Goal: Transaction & Acquisition: Download file/media

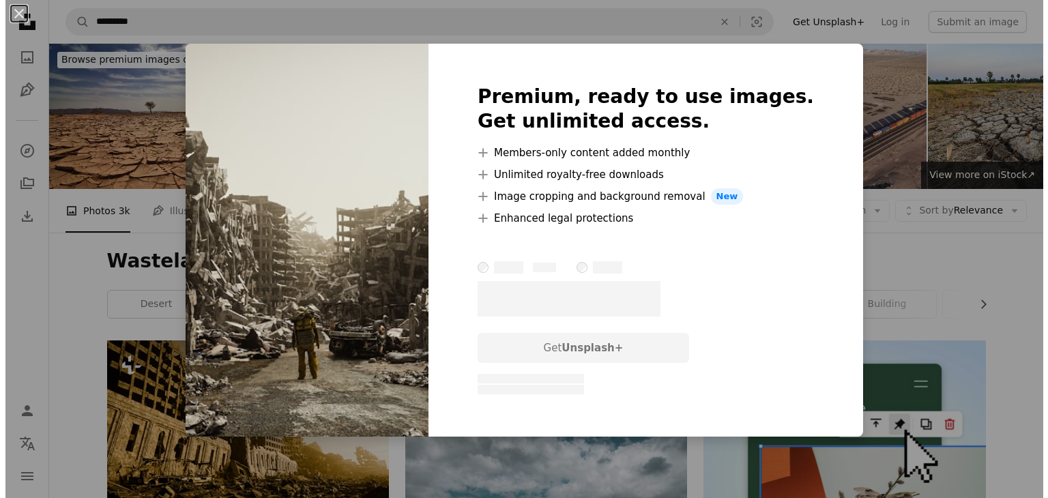
scroll to position [1365, 0]
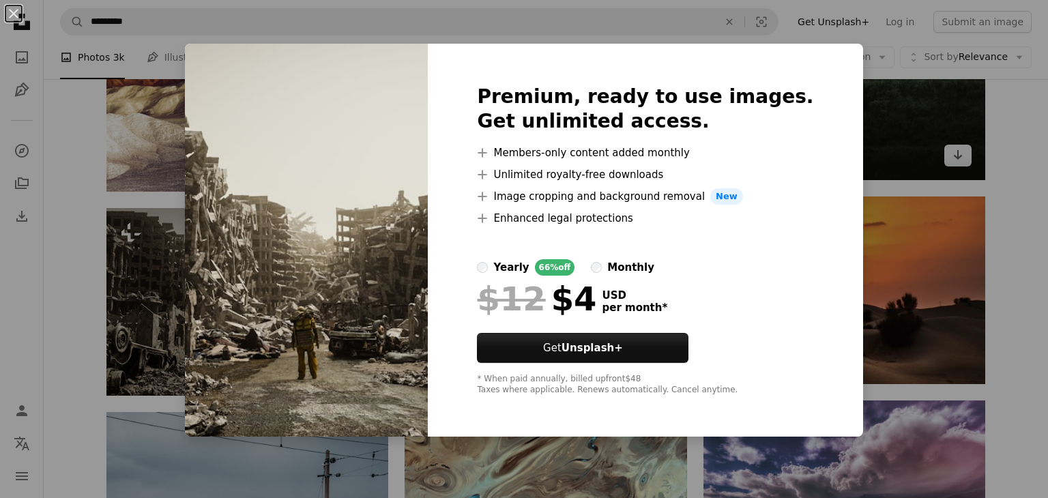
click at [920, 170] on div "An X shape Premium, ready to use images. Get unlimited access. A plus sign Memb…" at bounding box center [524, 249] width 1048 height 498
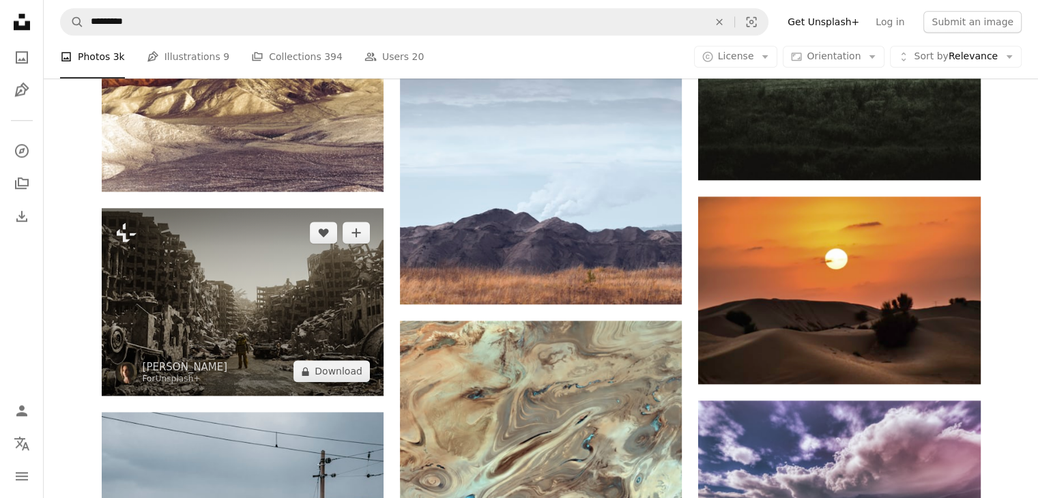
click at [216, 270] on img at bounding box center [243, 302] width 282 height 188
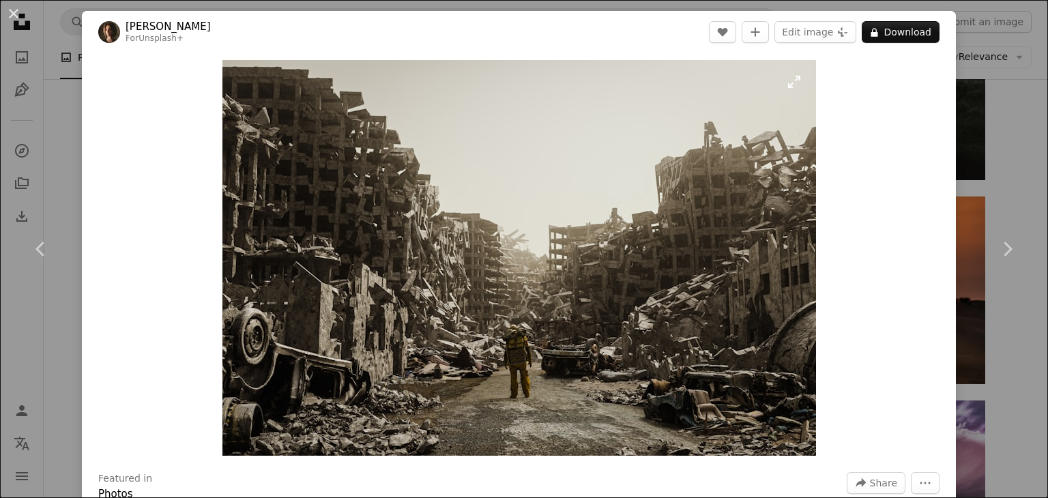
click at [569, 246] on img "Zoom in on this image" at bounding box center [520, 258] width 594 height 396
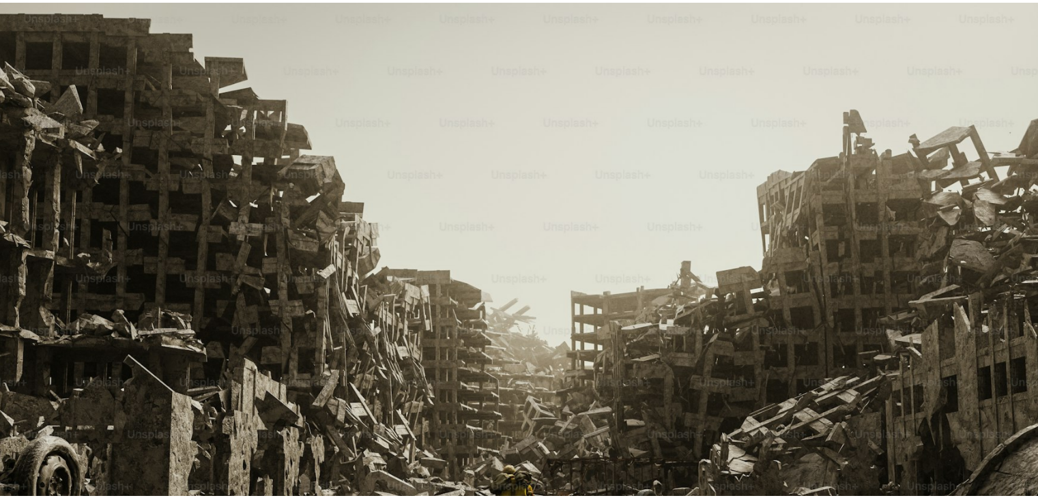
scroll to position [94, 0]
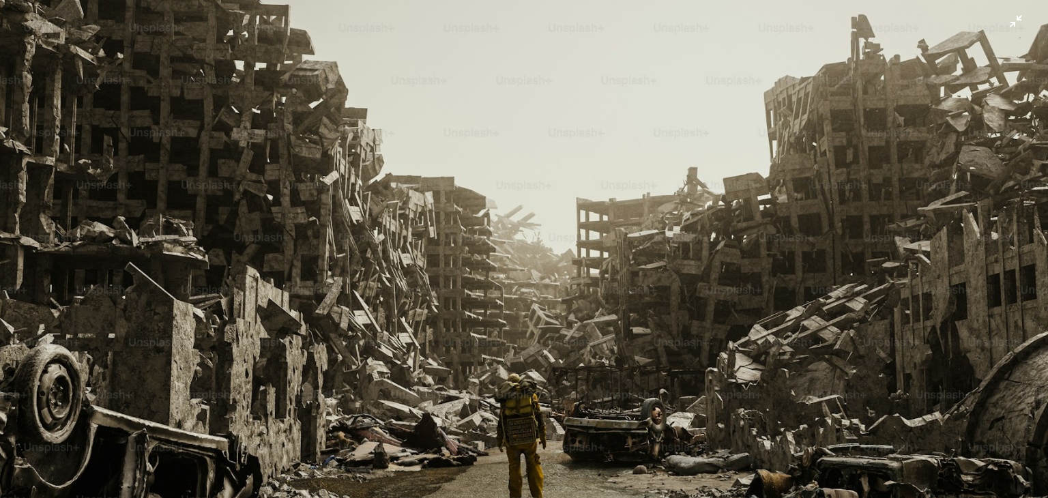
click at [574, 245] on img "Zoom out on this image" at bounding box center [524, 256] width 1050 height 700
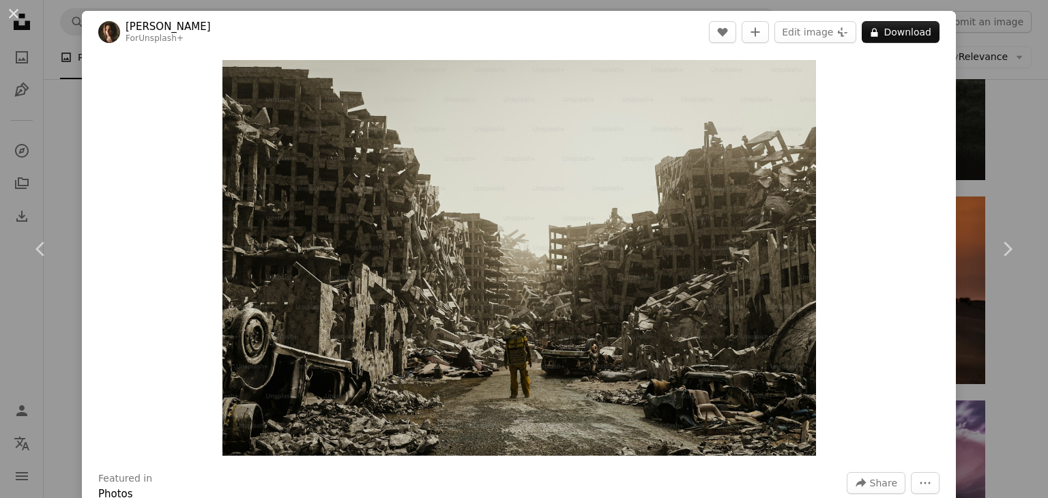
drag, startPoint x: 584, startPoint y: 241, endPoint x: 887, endPoint y: 276, distance: 305.1
click at [885, 279] on div "Zoom in" at bounding box center [519, 258] width 874 height 410
click at [1010, 134] on div "An X shape Chevron left Chevron right [PERSON_NAME] For Unsplash+ A heart A plu…" at bounding box center [524, 249] width 1048 height 498
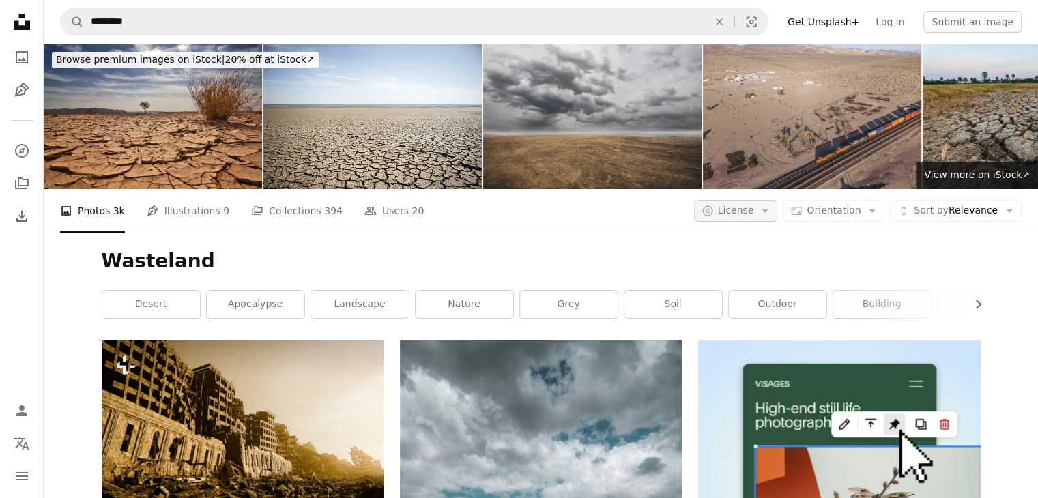
click at [771, 212] on icon "Arrow down" at bounding box center [765, 211] width 12 height 12
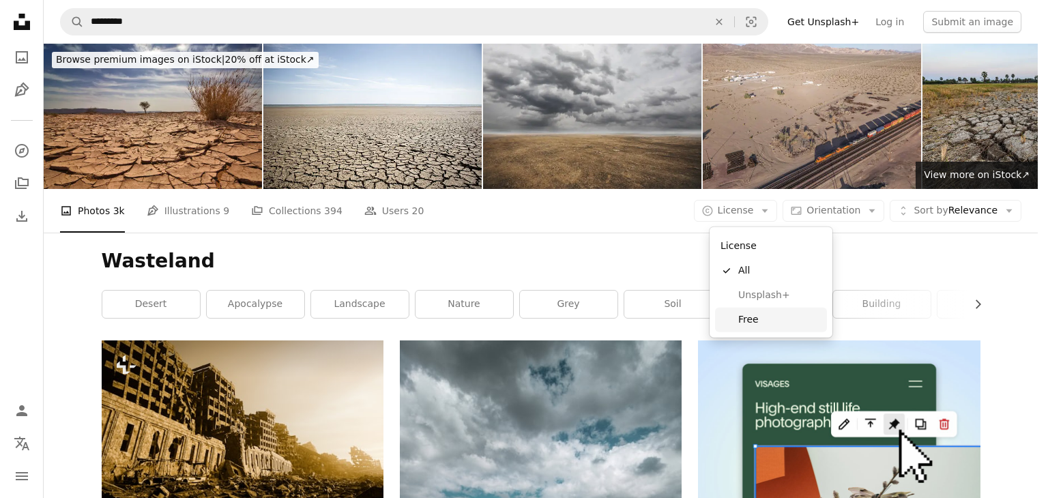
click at [766, 324] on span "Free" at bounding box center [780, 320] width 83 height 14
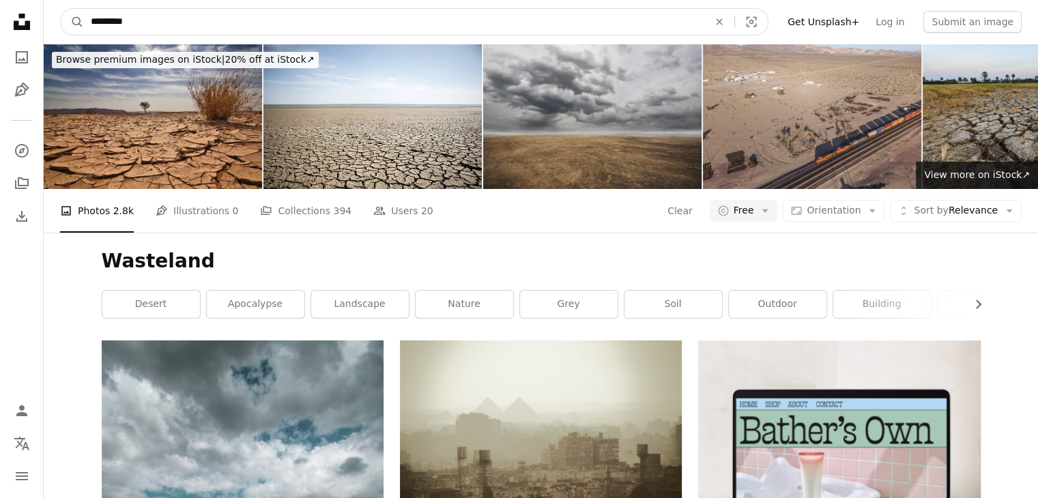
drag, startPoint x: 243, startPoint y: 20, endPoint x: 0, endPoint y: 35, distance: 243.5
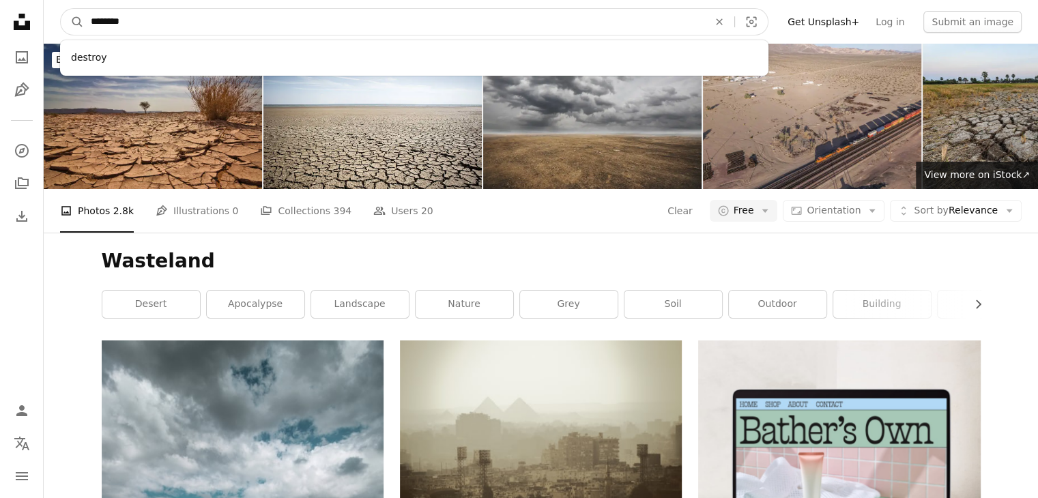
type input "*********"
click button "A magnifying glass" at bounding box center [72, 22] width 23 height 26
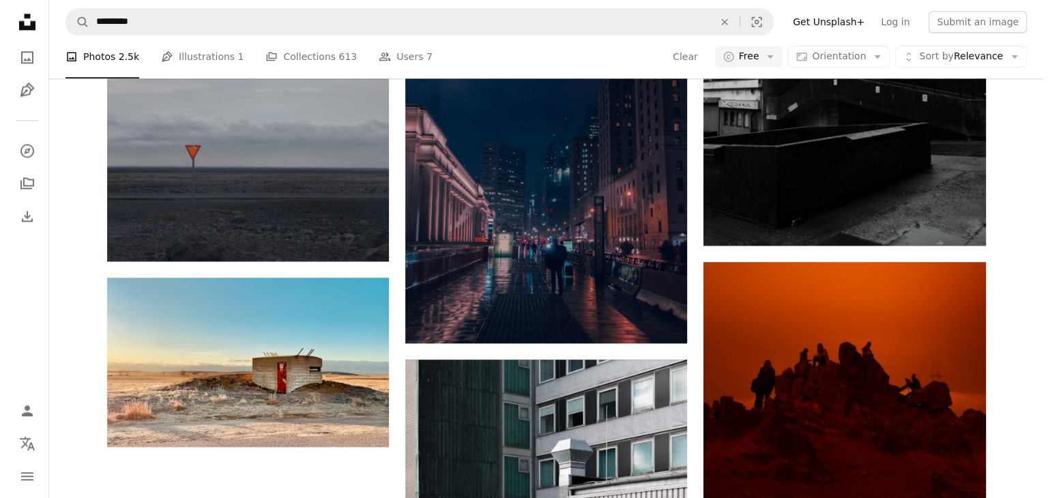
scroll to position [1570, 0]
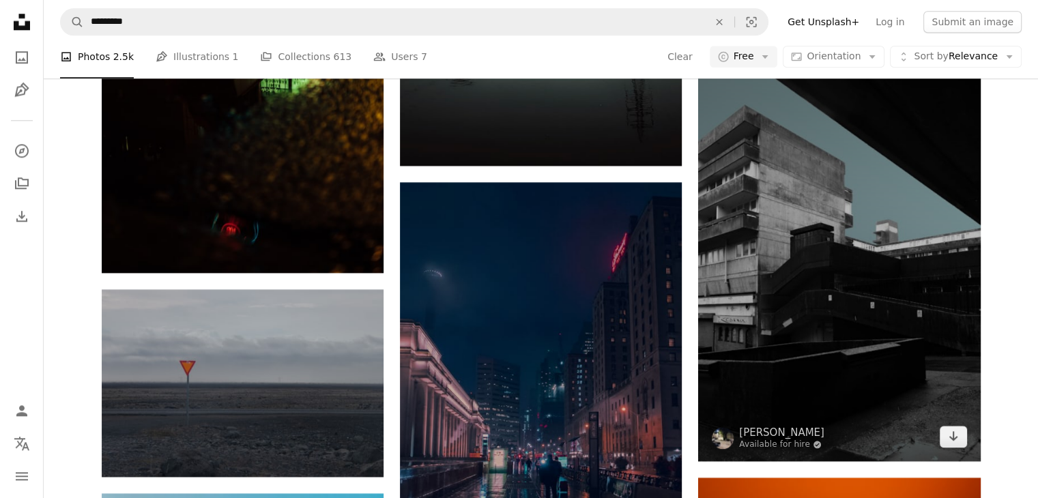
click at [822, 301] on img at bounding box center [839, 250] width 282 height 422
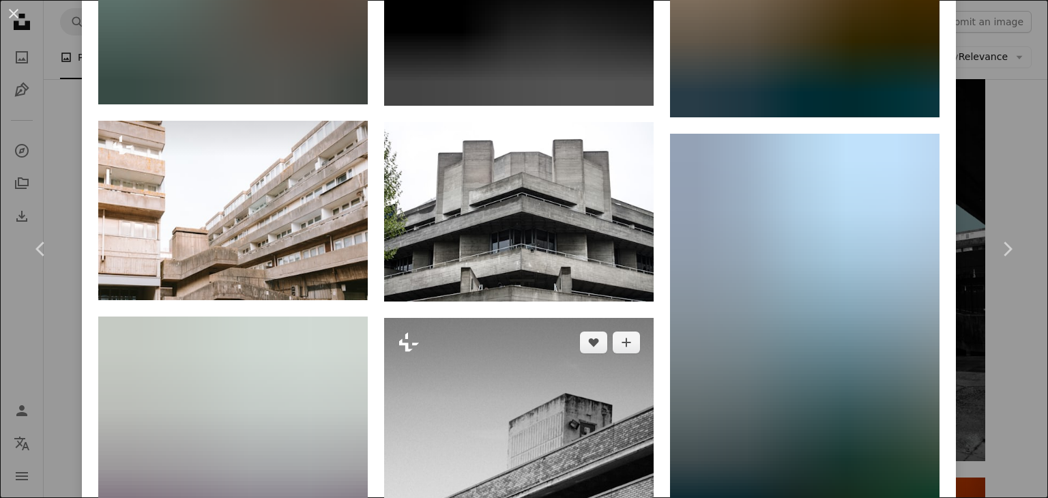
scroll to position [1297, 0]
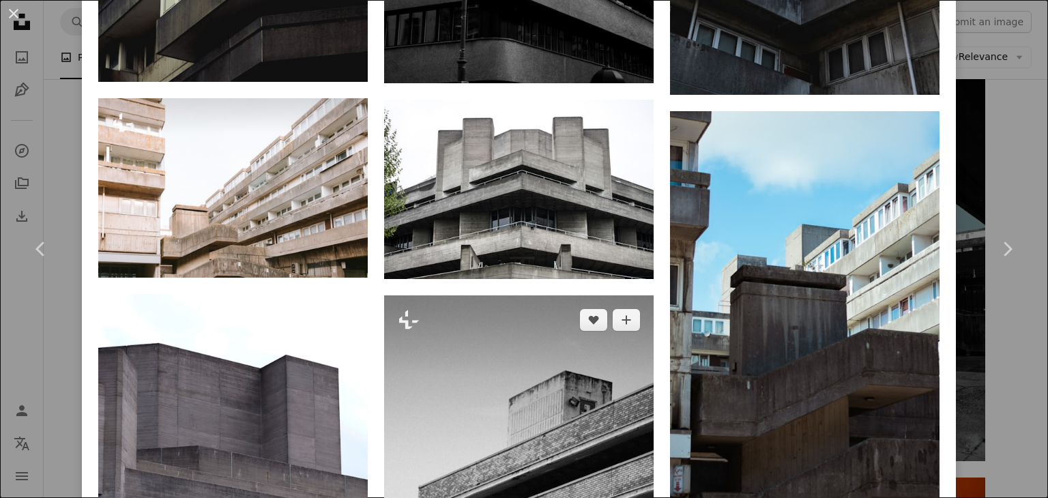
click at [483, 426] on img at bounding box center [519, 498] width 270 height 405
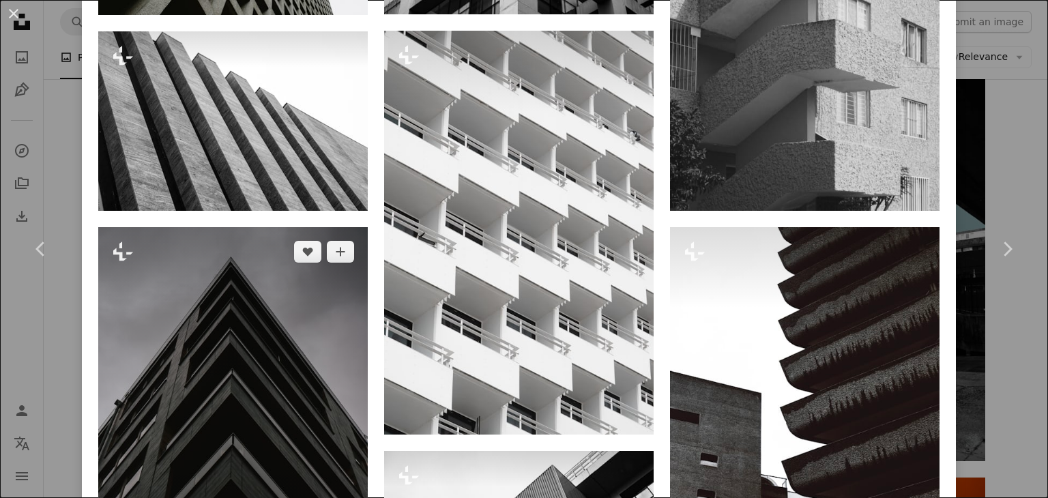
scroll to position [1502, 0]
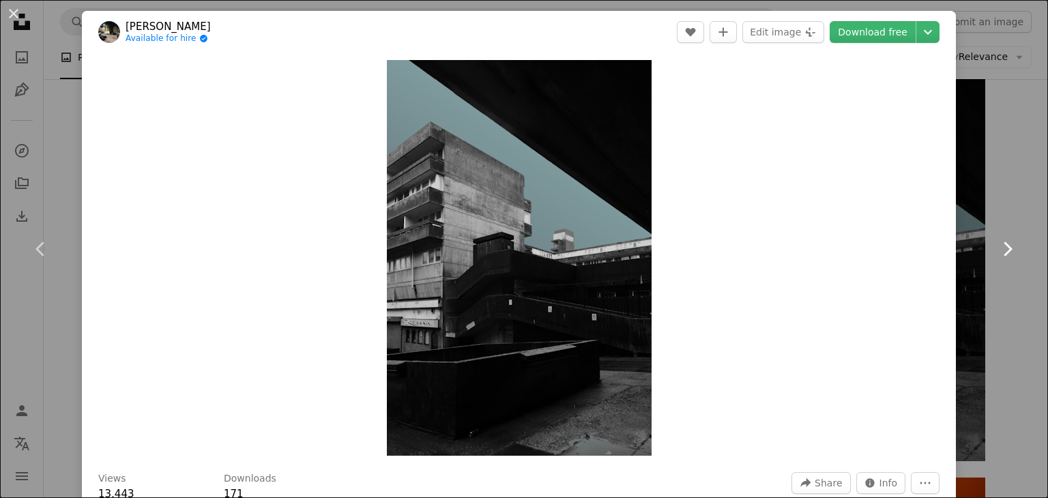
click at [1010, 250] on link "Chevron right" at bounding box center [1008, 249] width 82 height 131
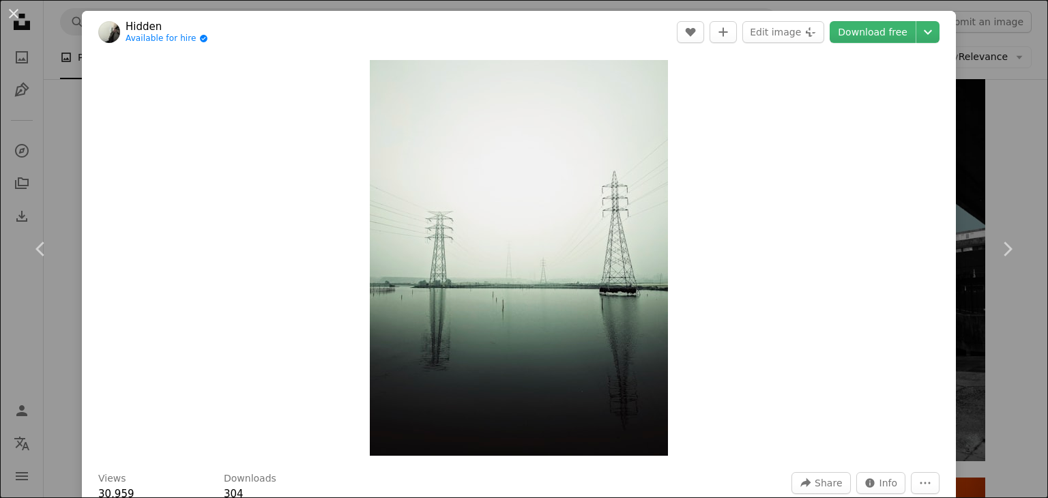
click at [68, 162] on div "An X shape Chevron left Chevron right Hidden Available for hire A checkmark ins…" at bounding box center [524, 249] width 1048 height 498
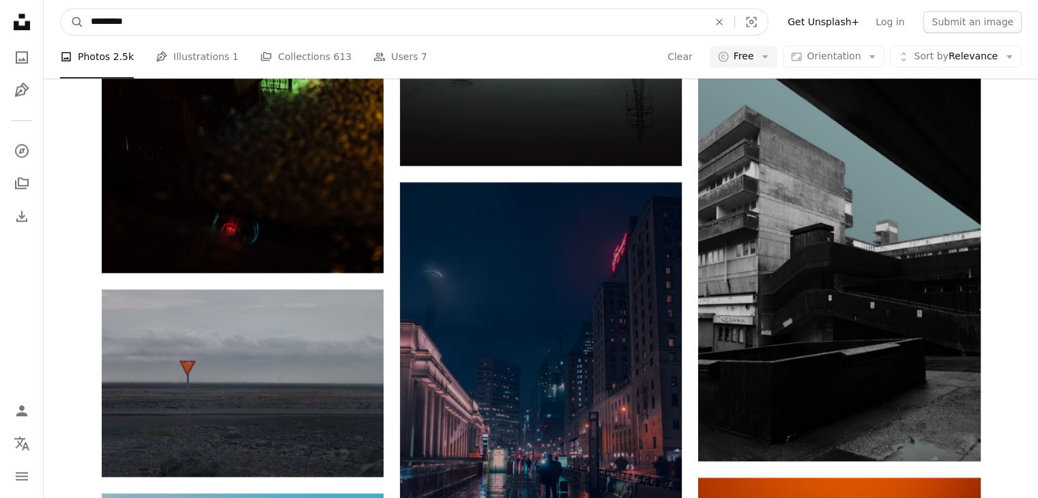
drag, startPoint x: 240, startPoint y: 17, endPoint x: 489, endPoint y: 12, distance: 248.5
click at [402, 19] on input "*********" at bounding box center [394, 22] width 620 height 26
type input "*"
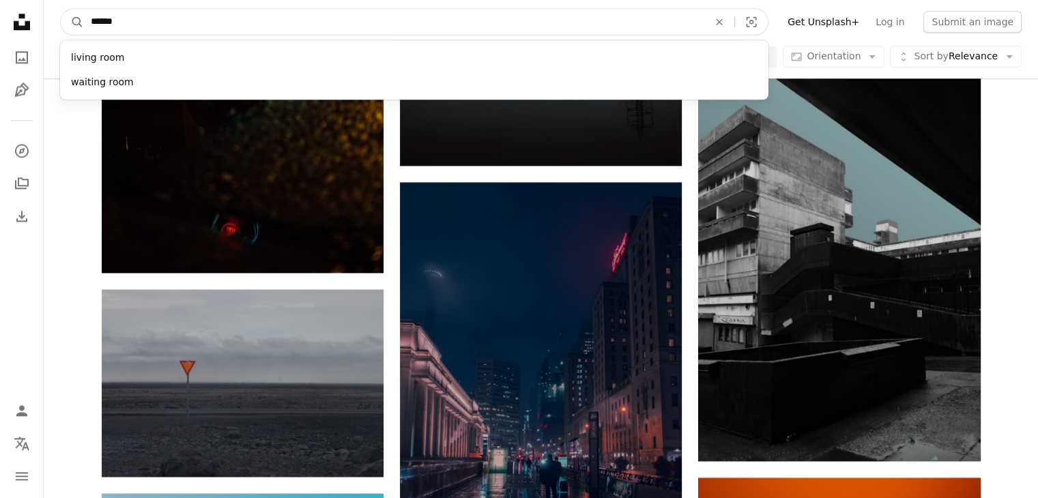
type input "*******"
click button "A magnifying glass" at bounding box center [72, 22] width 23 height 26
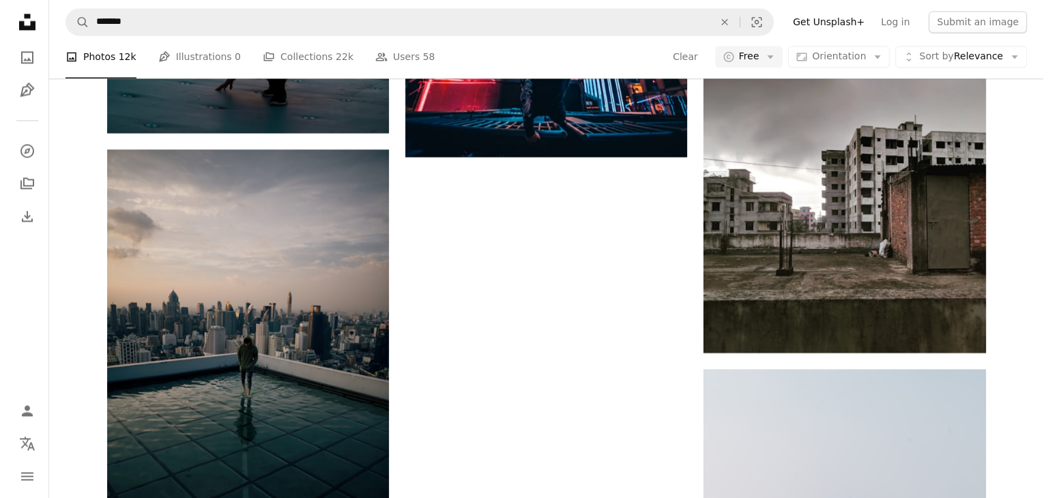
scroll to position [1979, 0]
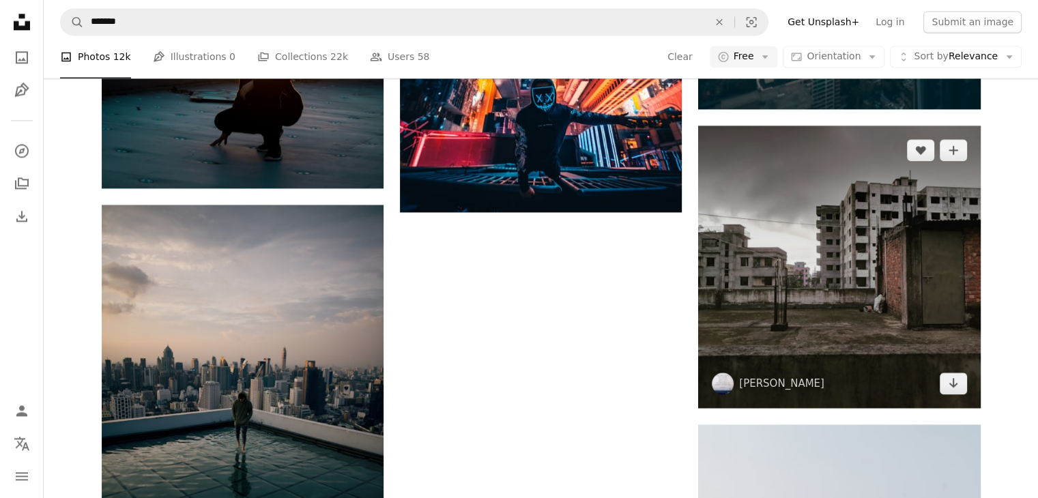
click at [790, 308] on img at bounding box center [839, 267] width 282 height 282
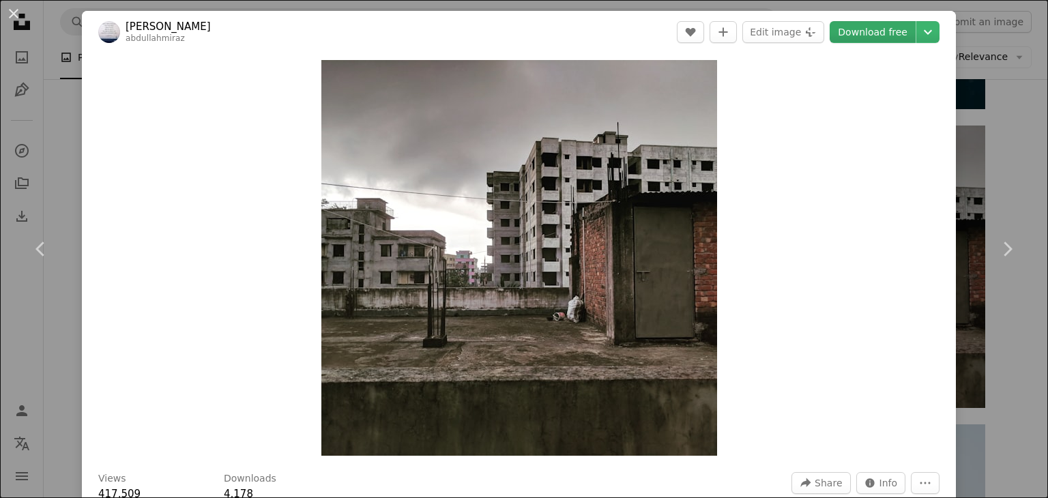
drag, startPoint x: 471, startPoint y: 289, endPoint x: 866, endPoint y: 40, distance: 466.8
click at [866, 40] on link "Download free" at bounding box center [873, 32] width 86 height 22
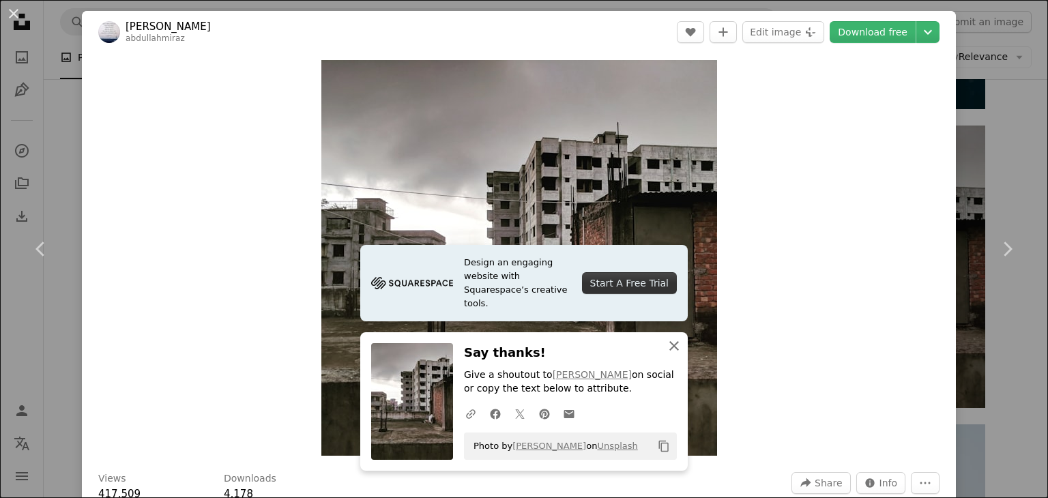
click at [670, 346] on icon "button" at bounding box center [675, 346] width 10 height 10
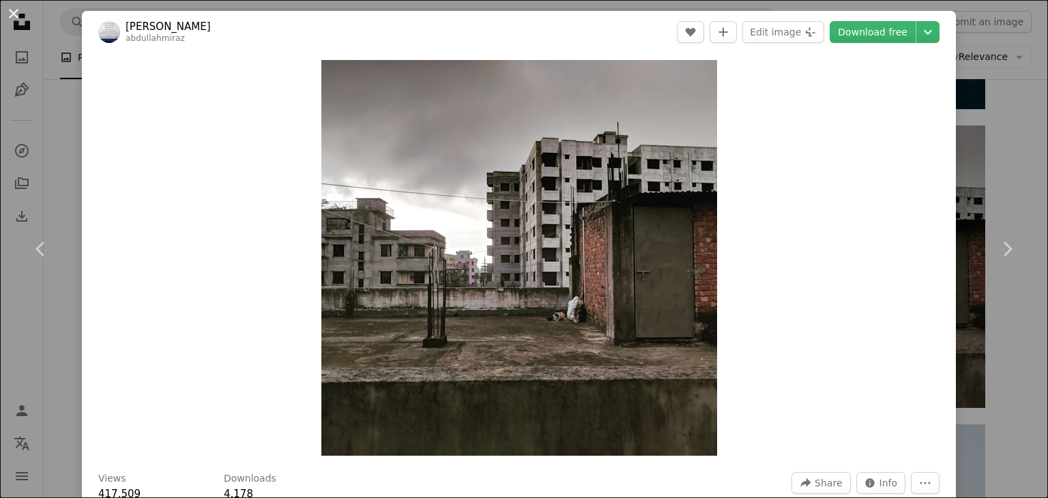
click at [18, 19] on button "An X shape" at bounding box center [13, 13] width 16 height 16
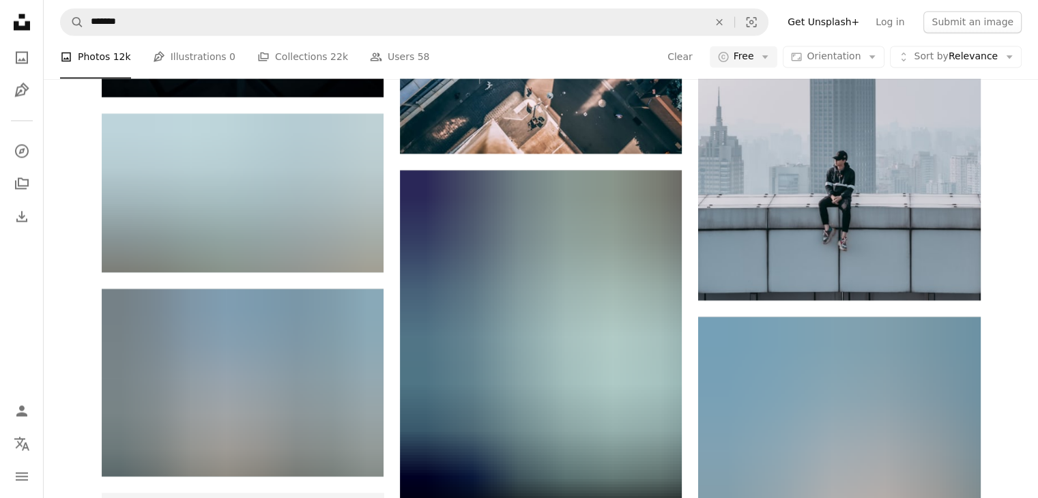
scroll to position [2184, 0]
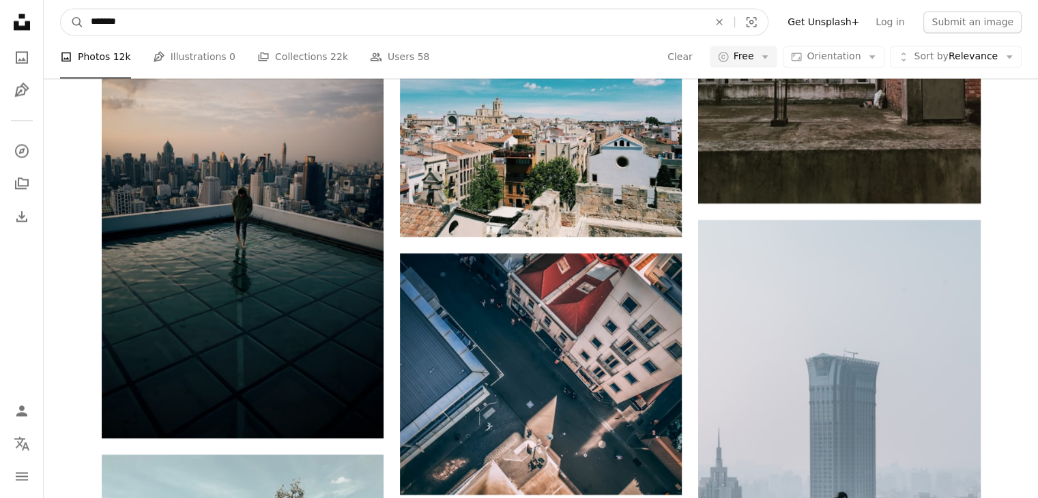
drag, startPoint x: 186, startPoint y: 17, endPoint x: 2, endPoint y: 48, distance: 186.3
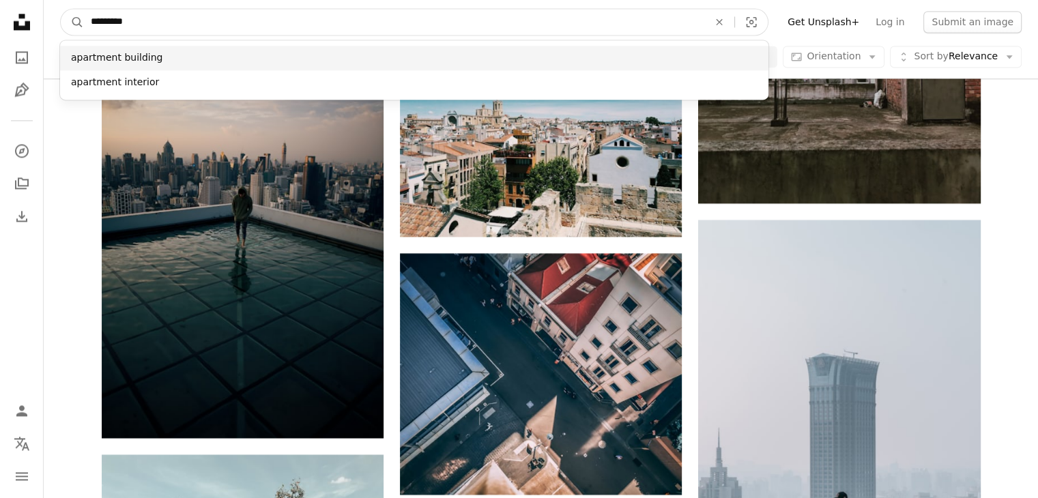
type input "*********"
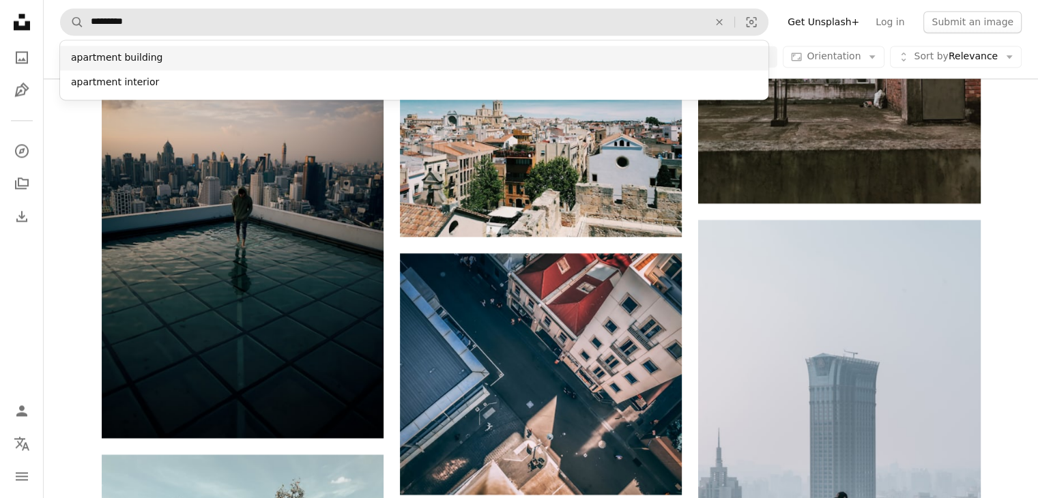
click at [191, 53] on div "apartment building" at bounding box center [414, 58] width 709 height 25
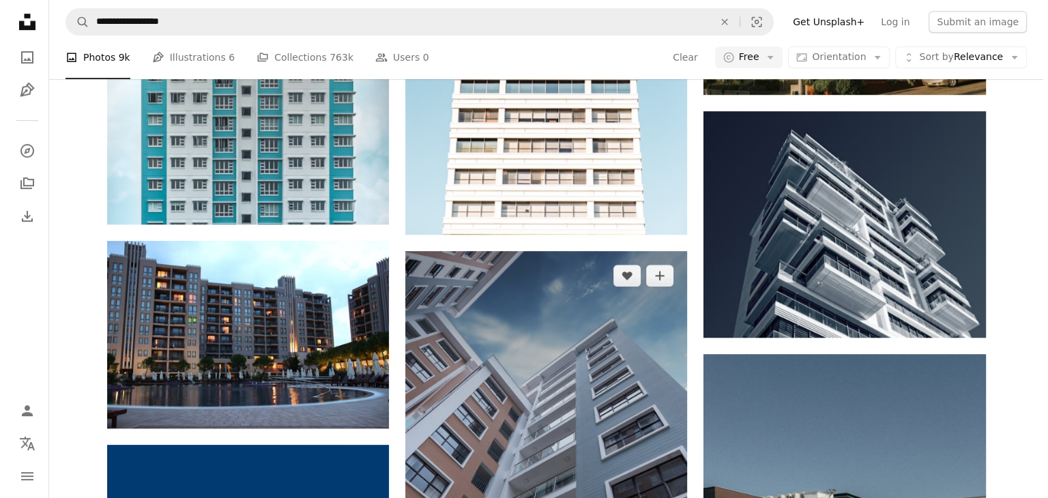
scroll to position [683, 0]
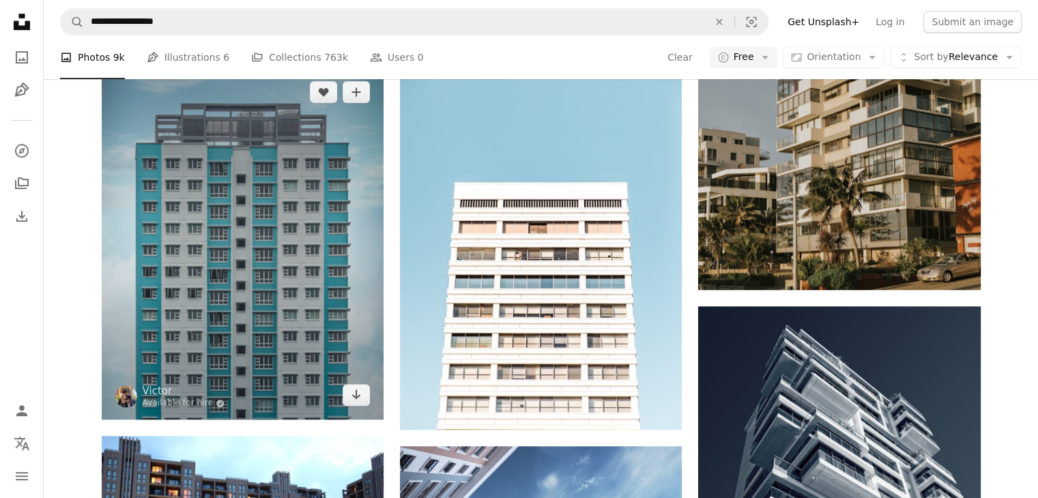
click at [270, 256] on img at bounding box center [243, 244] width 282 height 353
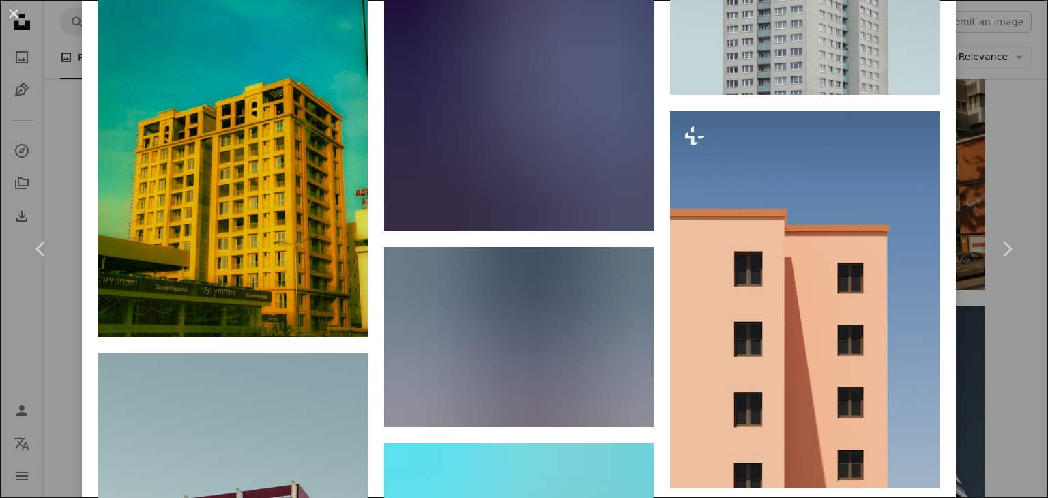
scroll to position [1911, 0]
